Goal: Information Seeking & Learning: Check status

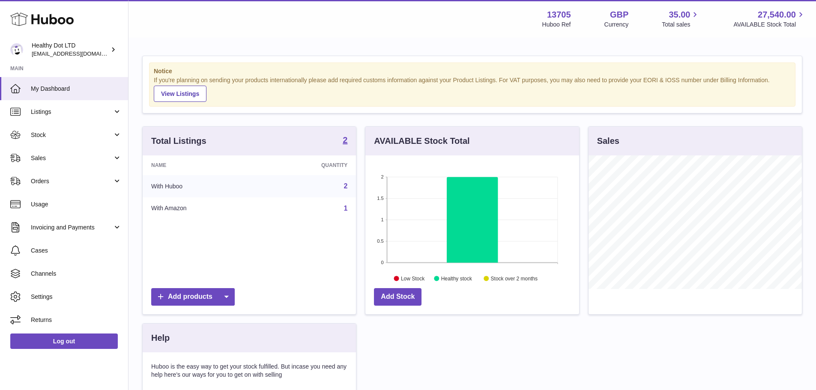
scroll to position [134, 214]
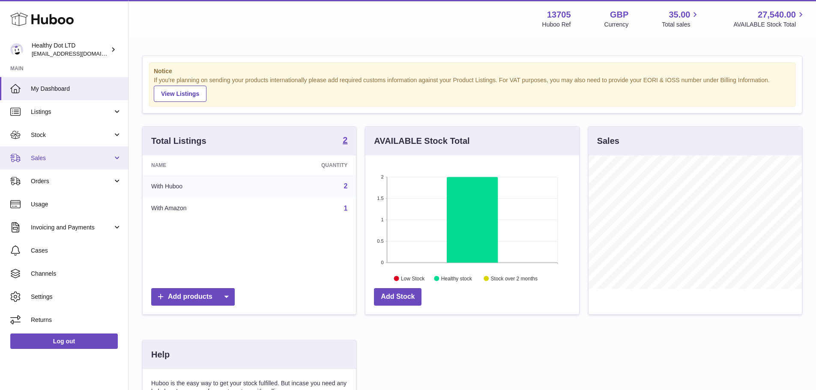
click at [50, 155] on span "Sales" at bounding box center [72, 158] width 82 height 8
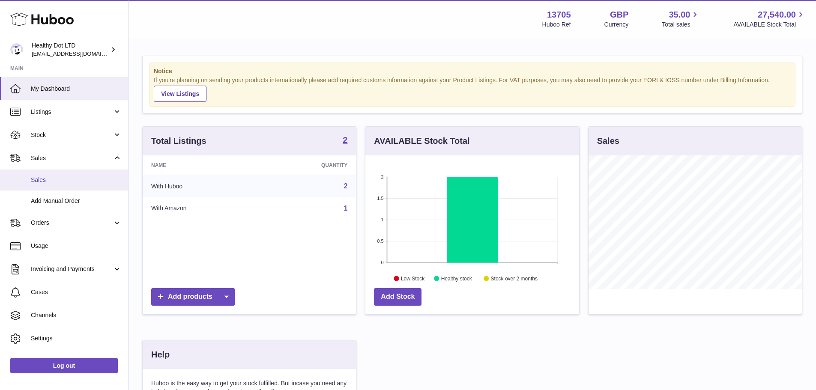
click at [57, 176] on span "Sales" at bounding box center [76, 180] width 91 height 8
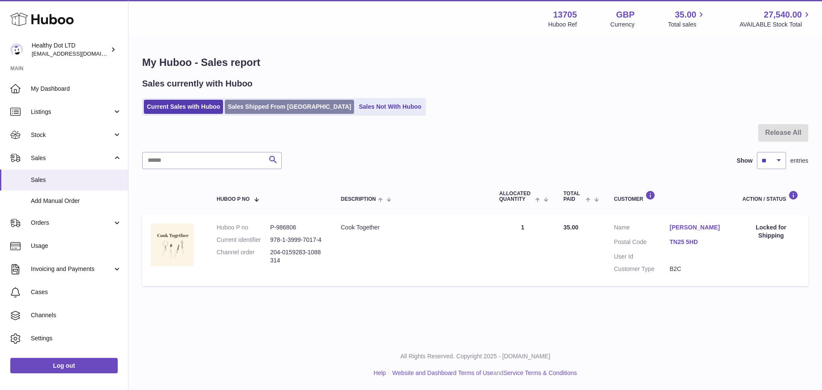
click at [265, 107] on link "Sales Shipped From Huboo" at bounding box center [289, 107] width 129 height 14
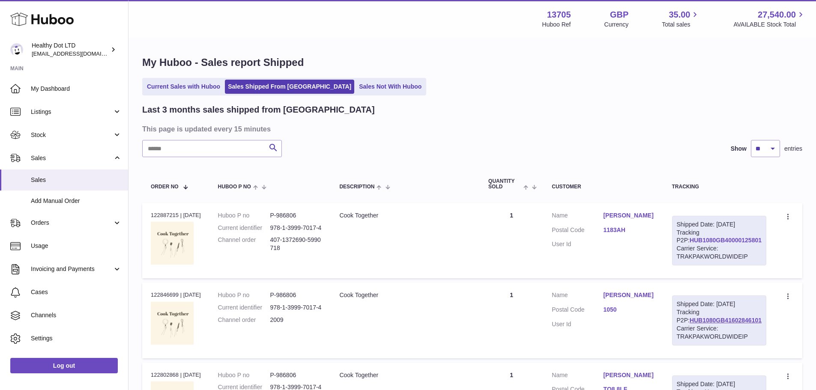
click at [742, 244] on link "HUB1080GB40000125801" at bounding box center [725, 240] width 72 height 7
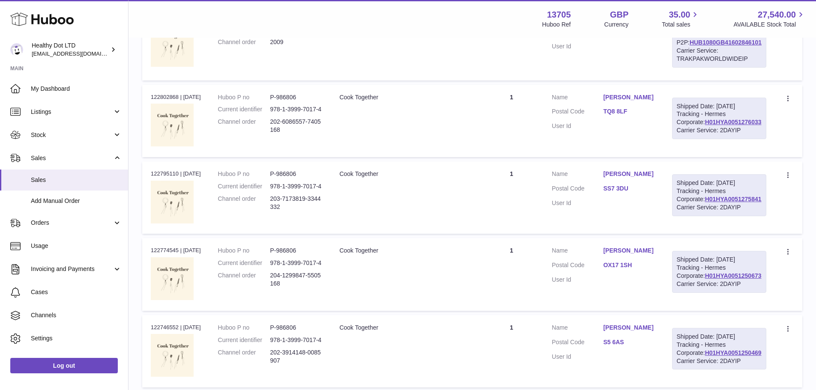
scroll to position [300, 0]
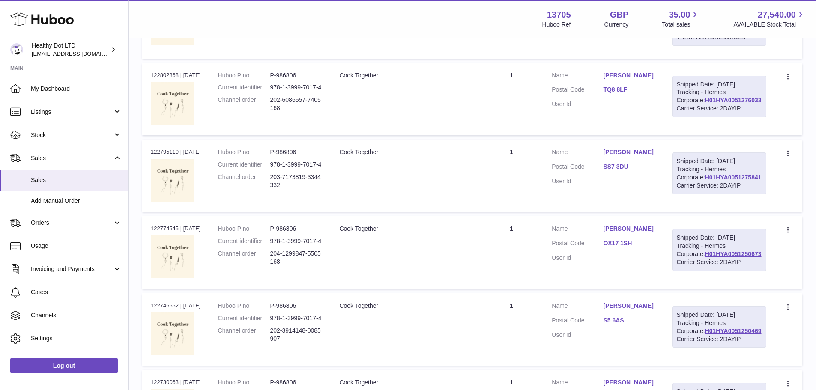
click at [293, 80] on dd "P-986806" at bounding box center [296, 75] width 52 height 8
copy dd "986806"
click at [476, 196] on td "Description Cook Together" at bounding box center [404, 176] width 149 height 72
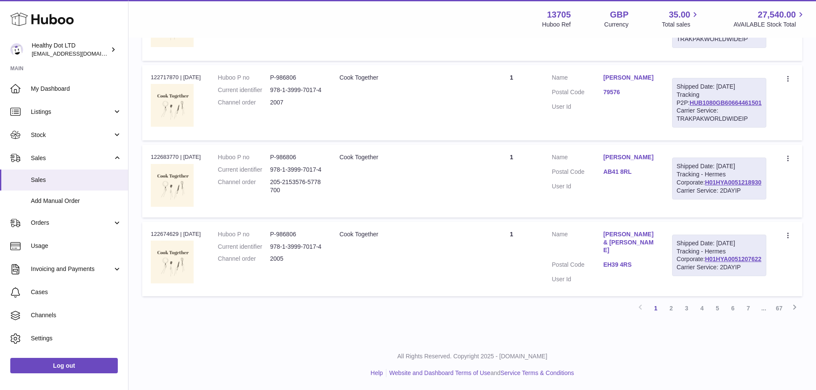
scroll to position [781, 0]
click at [673, 303] on link "2" at bounding box center [670, 308] width 15 height 15
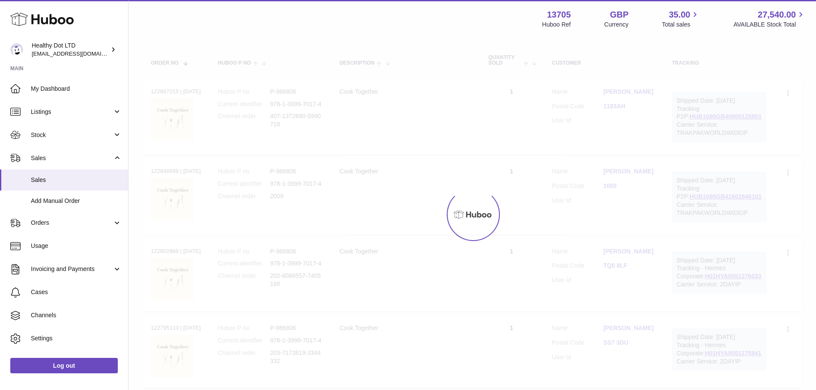
scroll to position [124, 0]
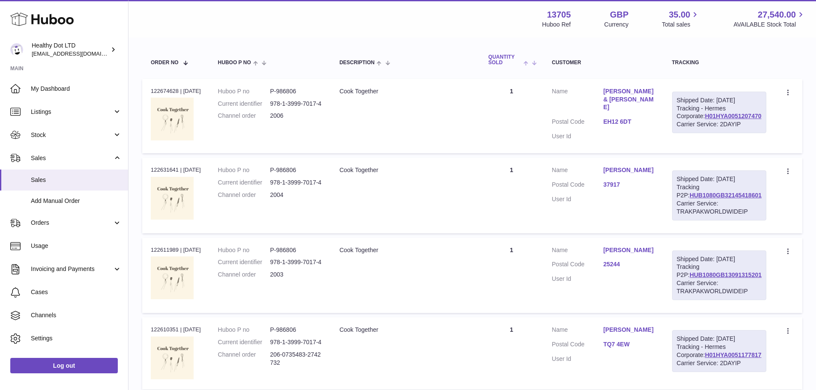
click at [539, 69] on th "Quantity Sold" at bounding box center [510, 60] width 63 height 28
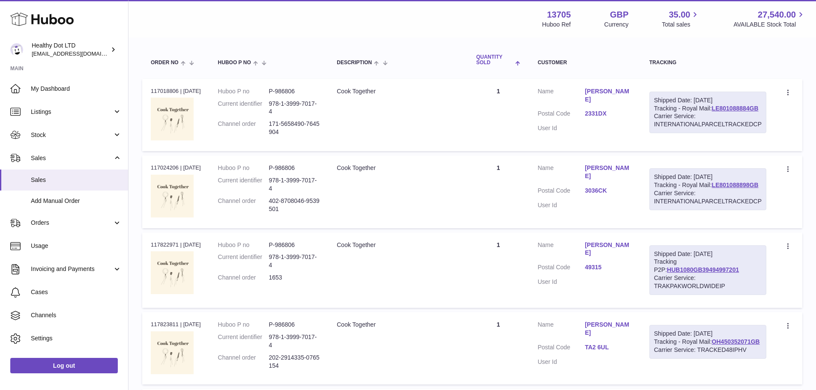
click at [520, 64] on span at bounding box center [516, 62] width 7 height 7
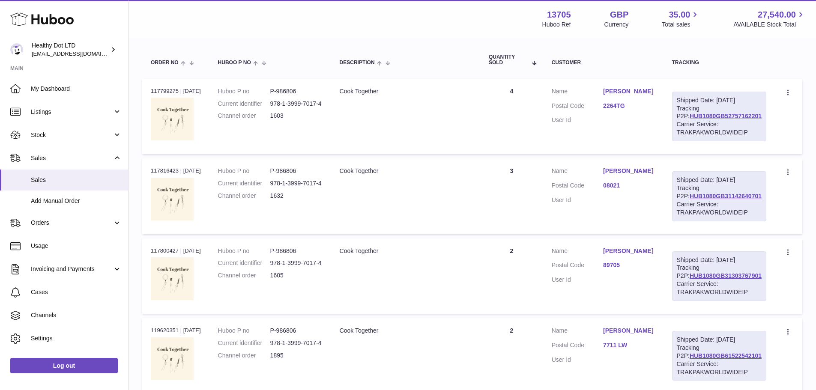
click at [640, 89] on link "[PERSON_NAME]" at bounding box center [628, 91] width 51 height 8
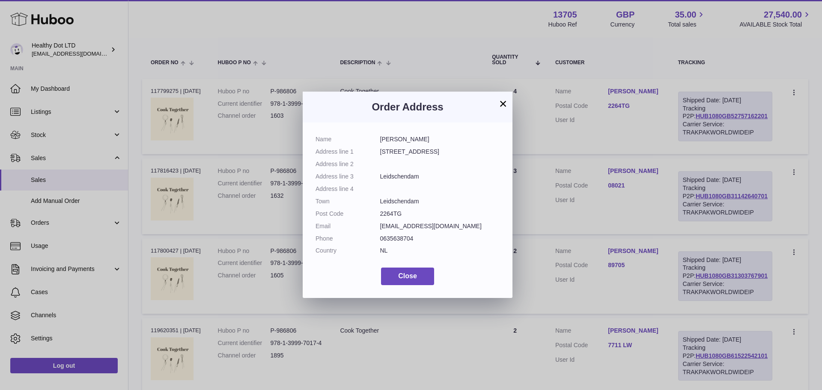
click at [506, 101] on button "×" at bounding box center [503, 103] width 10 height 10
